Goal: Check status

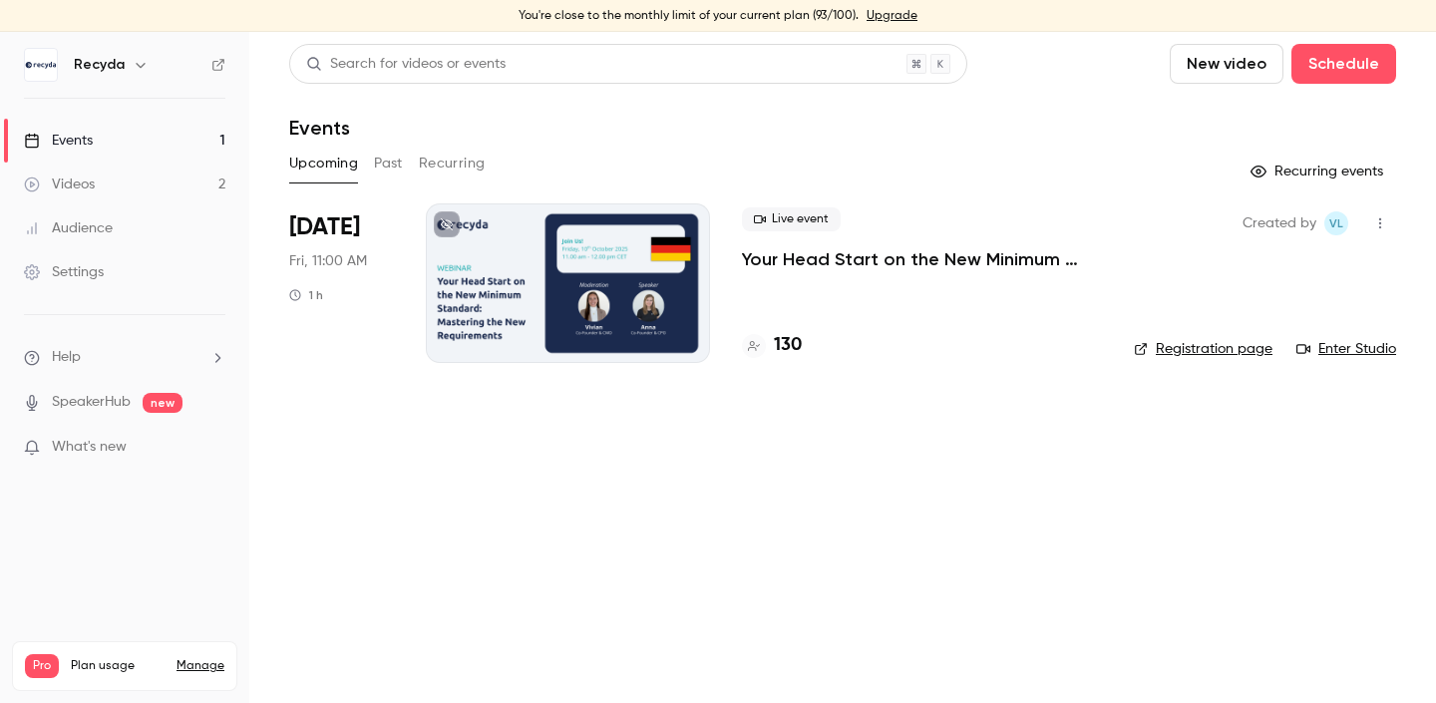
click at [845, 265] on p "Your Head Start on the New Minimum Standard: Mastering the New Requirements" at bounding box center [922, 259] width 360 height 24
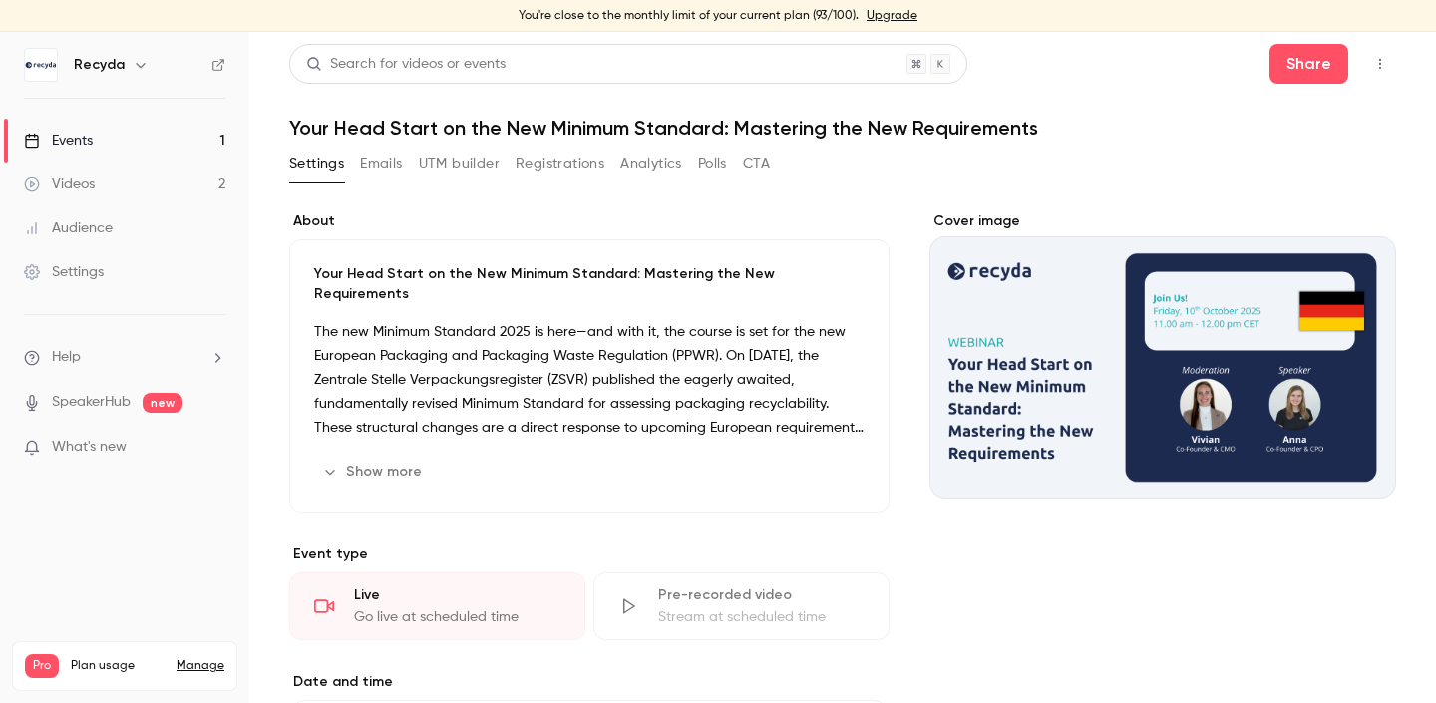
click at [579, 155] on button "Registrations" at bounding box center [560, 164] width 89 height 32
